Goal: Task Accomplishment & Management: Manage account settings

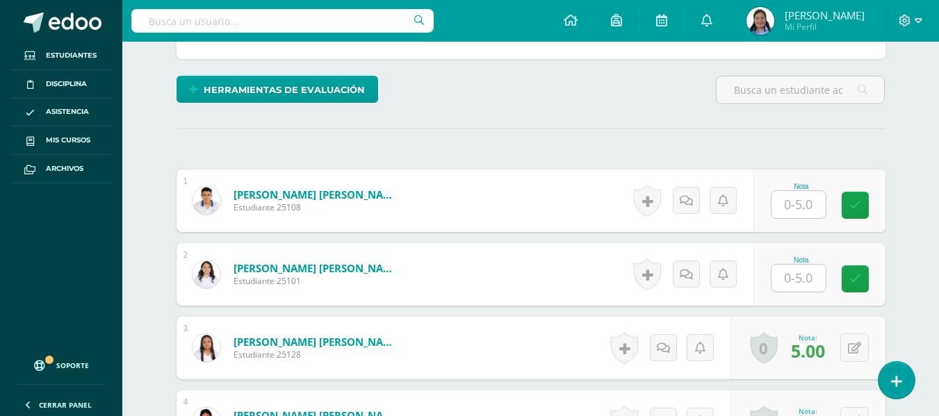
scroll to position [343, 0]
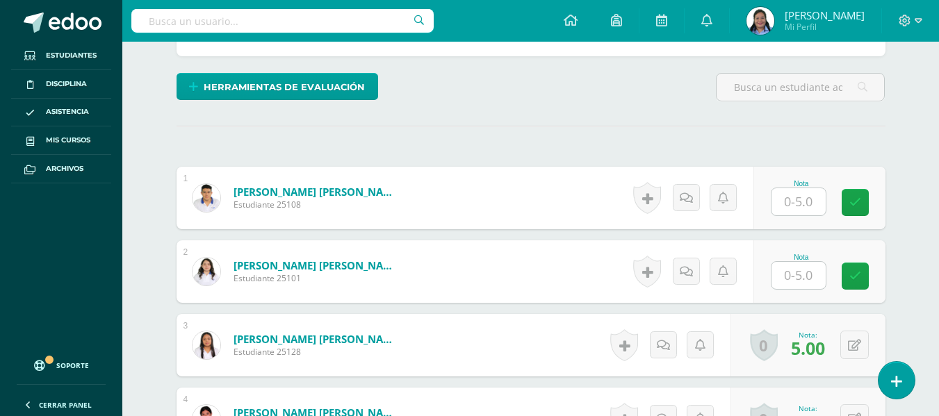
click at [787, 211] on input "text" at bounding box center [799, 201] width 54 height 27
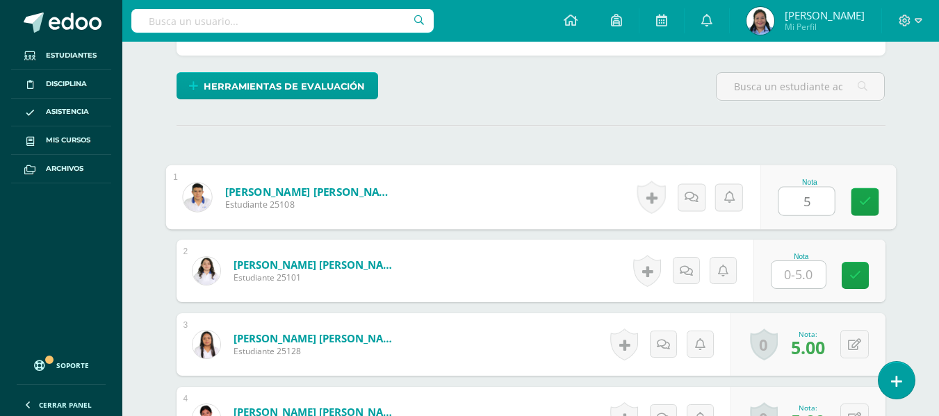
scroll to position [344, 0]
type input "5"
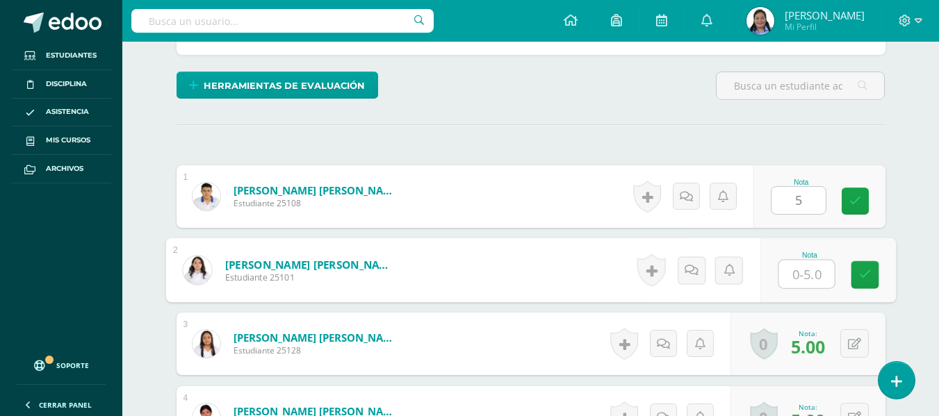
click at [818, 270] on input "text" at bounding box center [807, 275] width 56 height 28
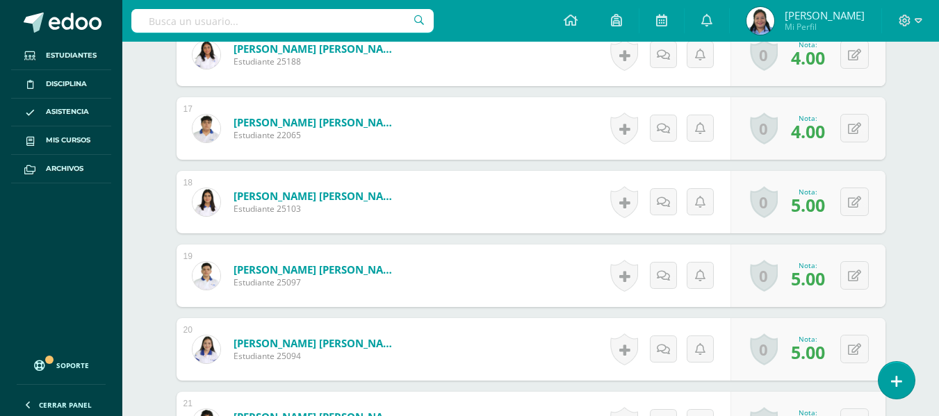
scroll to position [1601, 0]
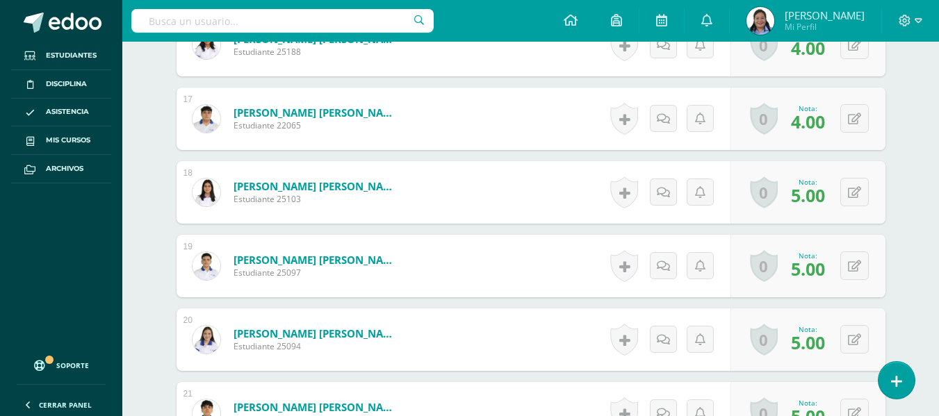
type input "5"
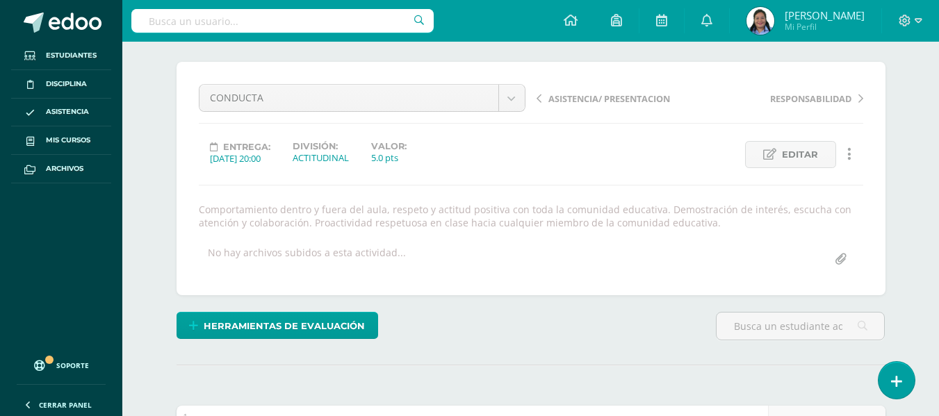
scroll to position [90, 0]
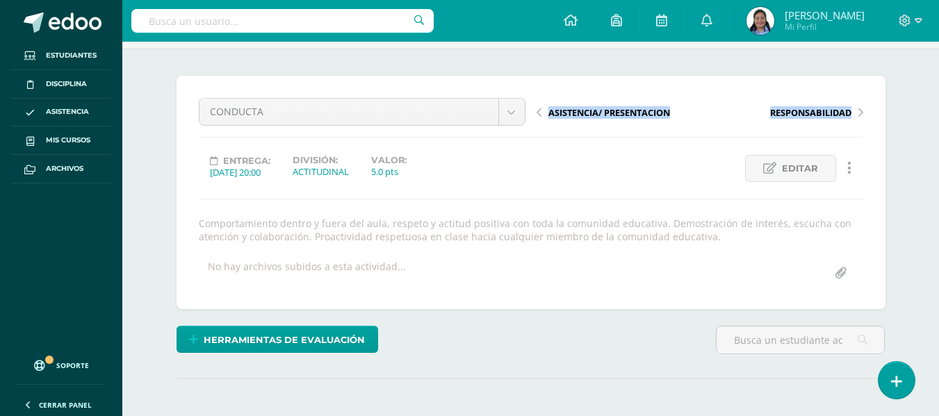
drag, startPoint x: 931, startPoint y: 167, endPoint x: 949, endPoint y: 40, distance: 128.5
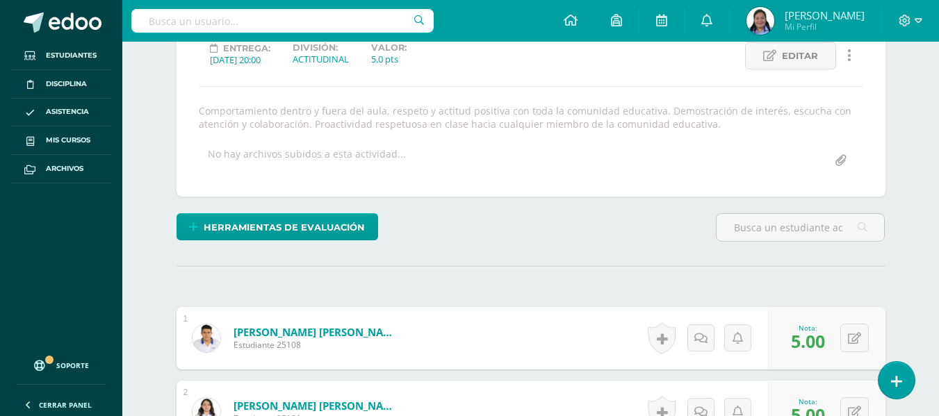
scroll to position [0, 0]
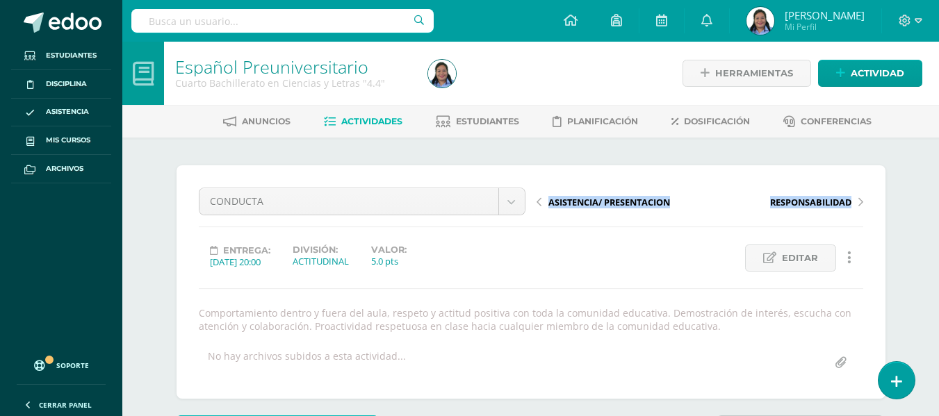
click at [335, 122] on link "Actividades" at bounding box center [363, 122] width 79 height 22
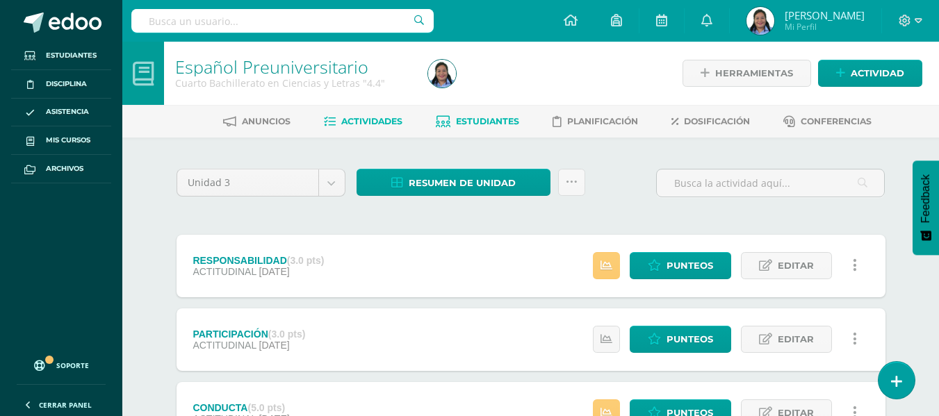
click at [501, 130] on link "Estudiantes" at bounding box center [477, 122] width 83 height 22
